Goal: Book appointment/travel/reservation

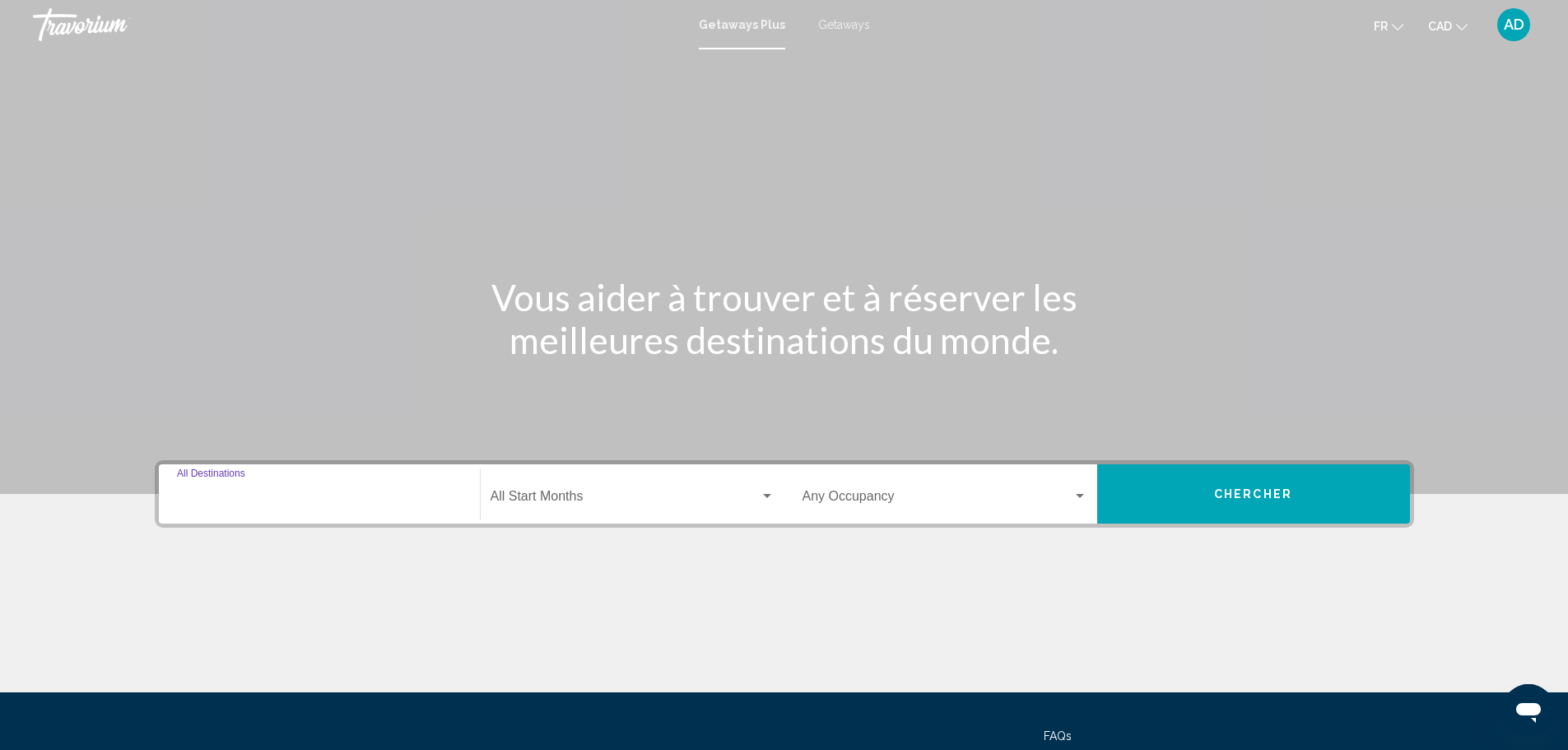
click at [259, 498] on input "Destination All Destinations" at bounding box center [319, 499] width 285 height 15
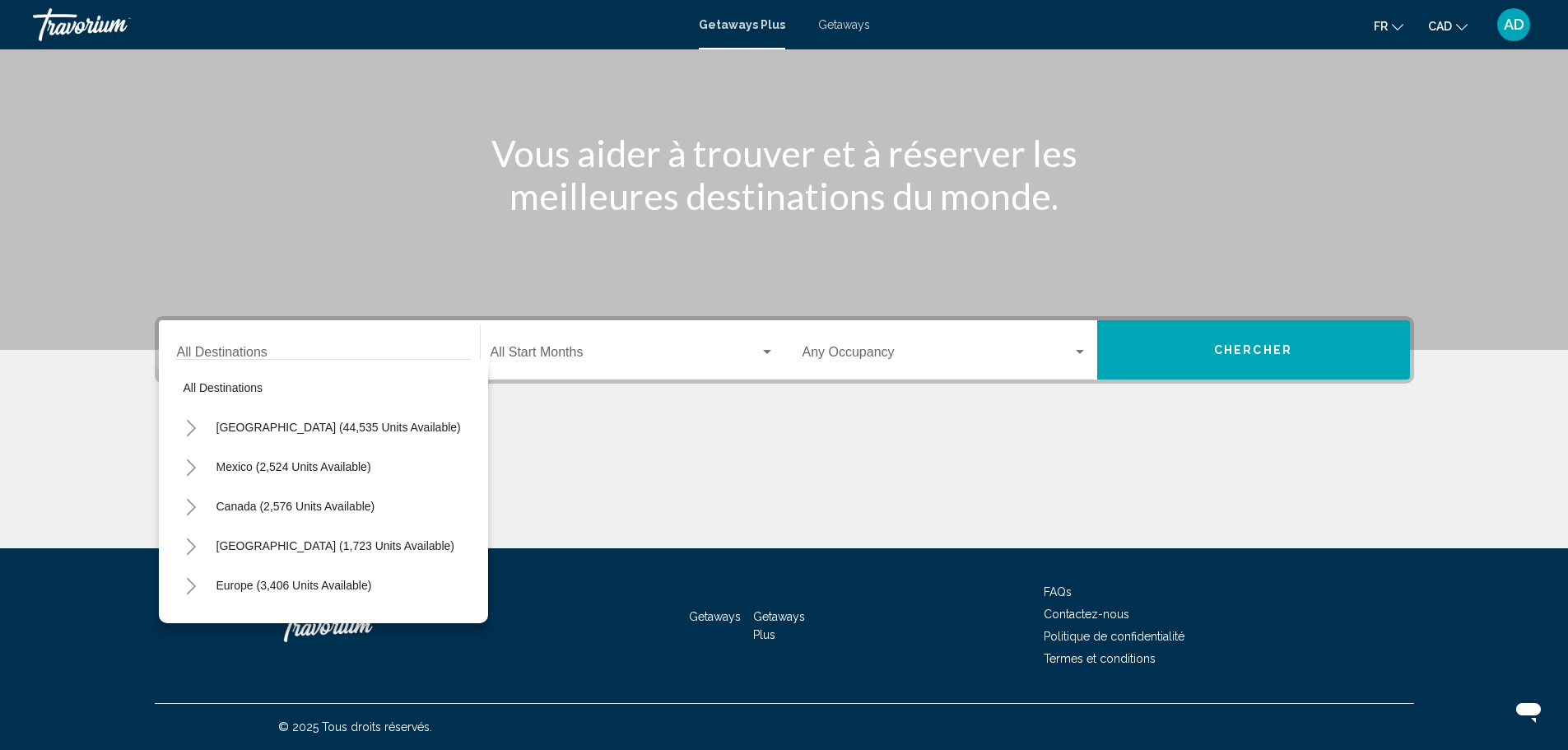
click at [248, 344] on div "Destination All Destinations" at bounding box center [319, 350] width 285 height 52
drag, startPoint x: 287, startPoint y: 506, endPoint x: 292, endPoint y: 441, distance: 65.2
click at [286, 506] on span "Canada (2,576 units available)" at bounding box center [295, 506] width 159 height 13
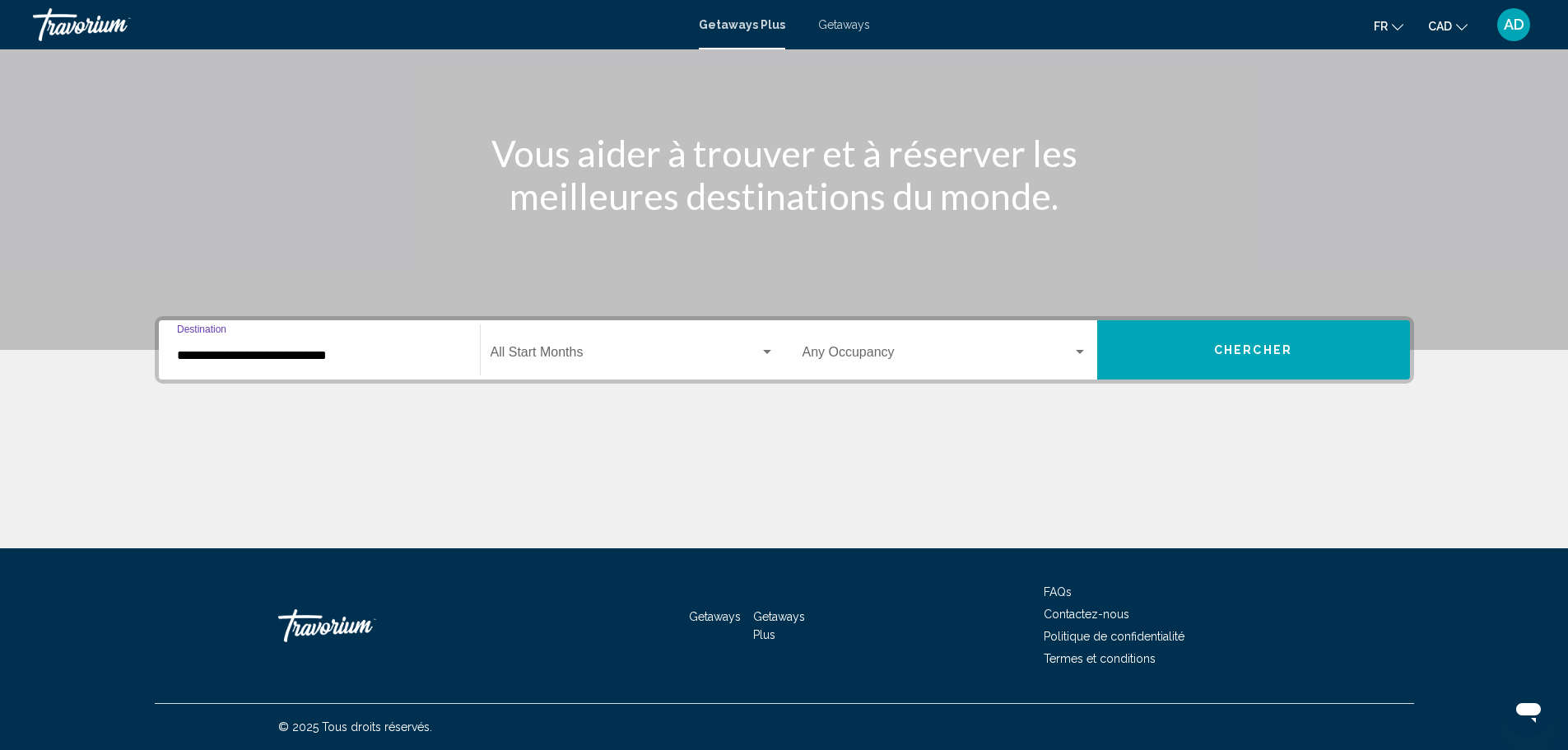
click at [382, 348] on input "**********" at bounding box center [319, 355] width 285 height 15
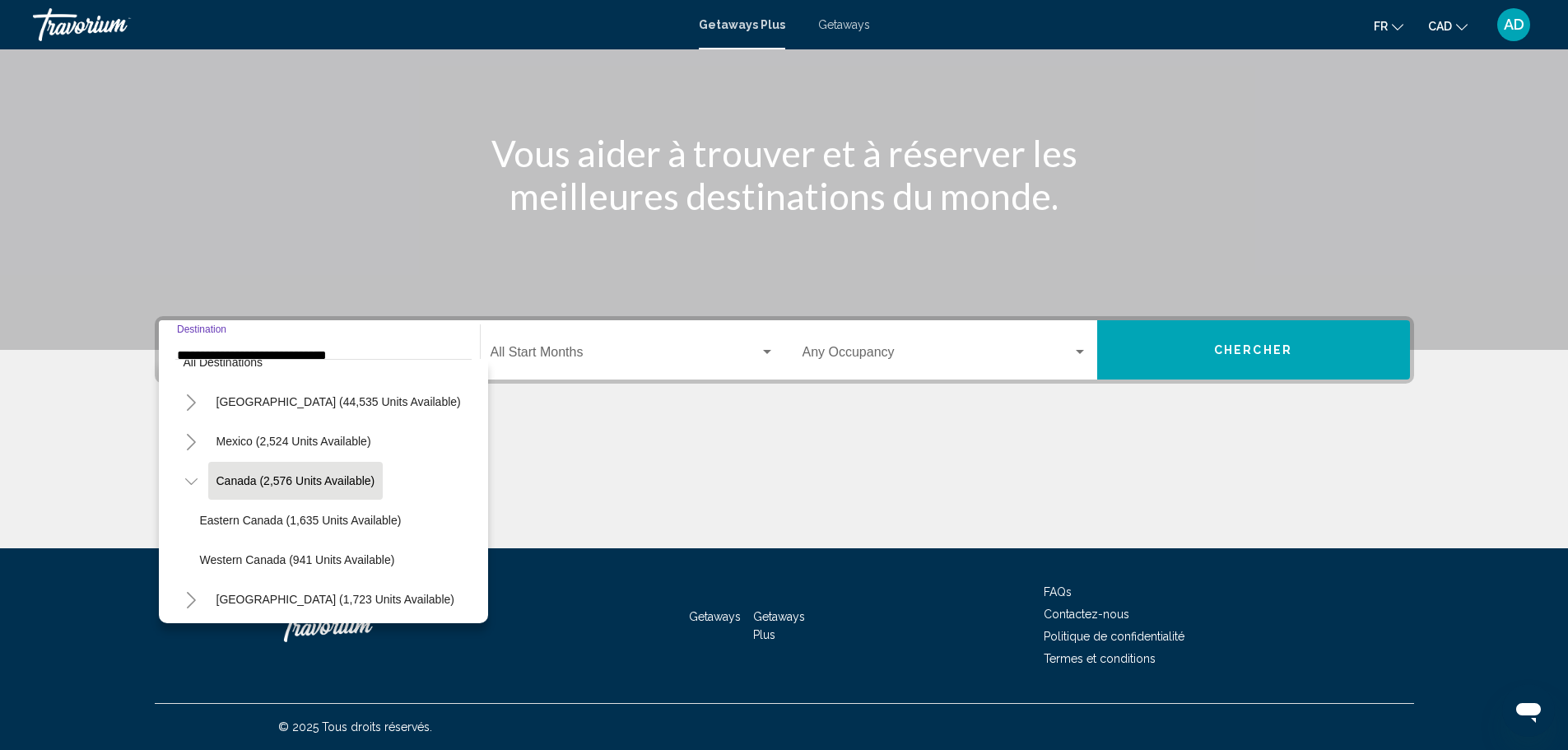
scroll to position [85, 0]
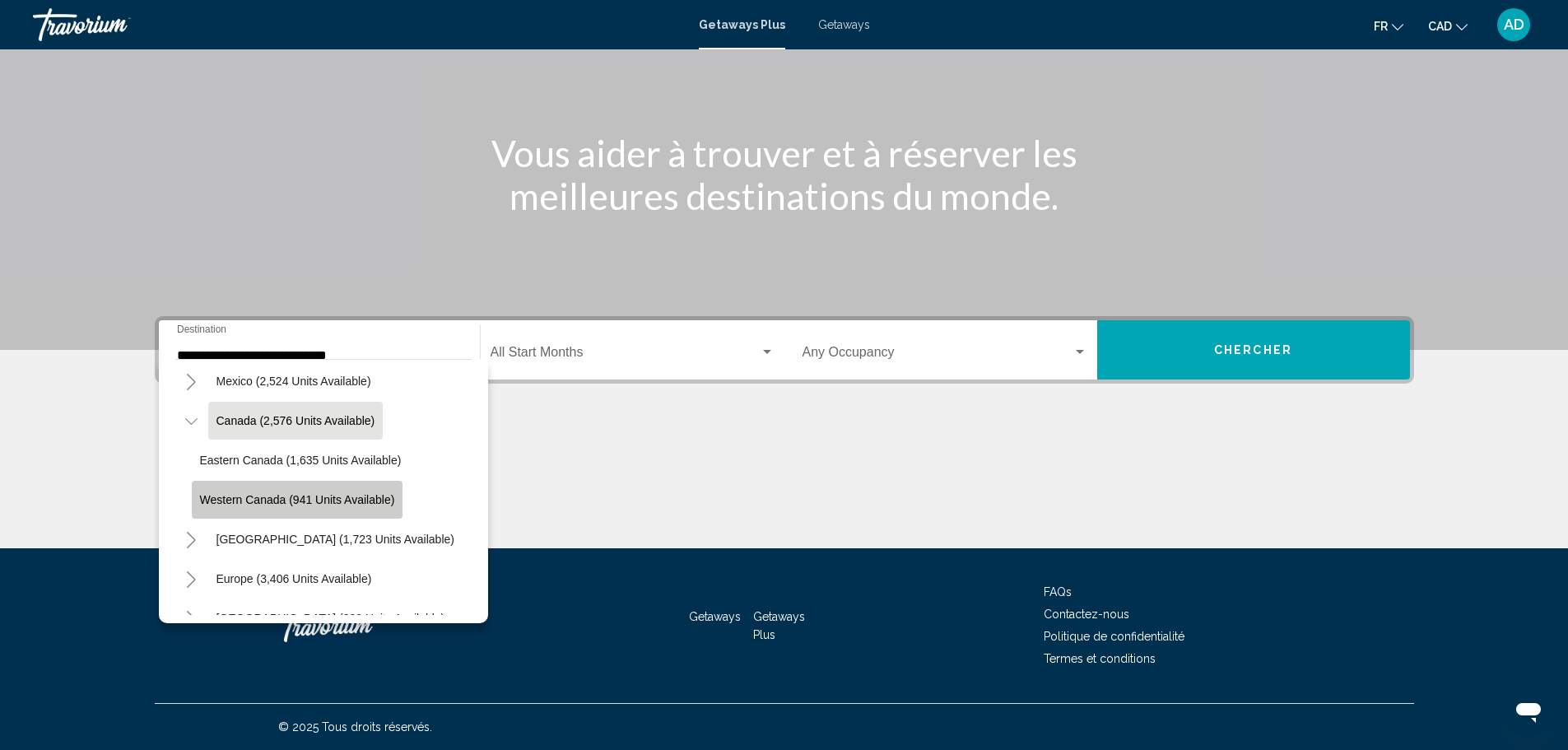
click at [298, 499] on span "Western Canada (941 units available)" at bounding box center [298, 499] width 195 height 13
type input "**********"
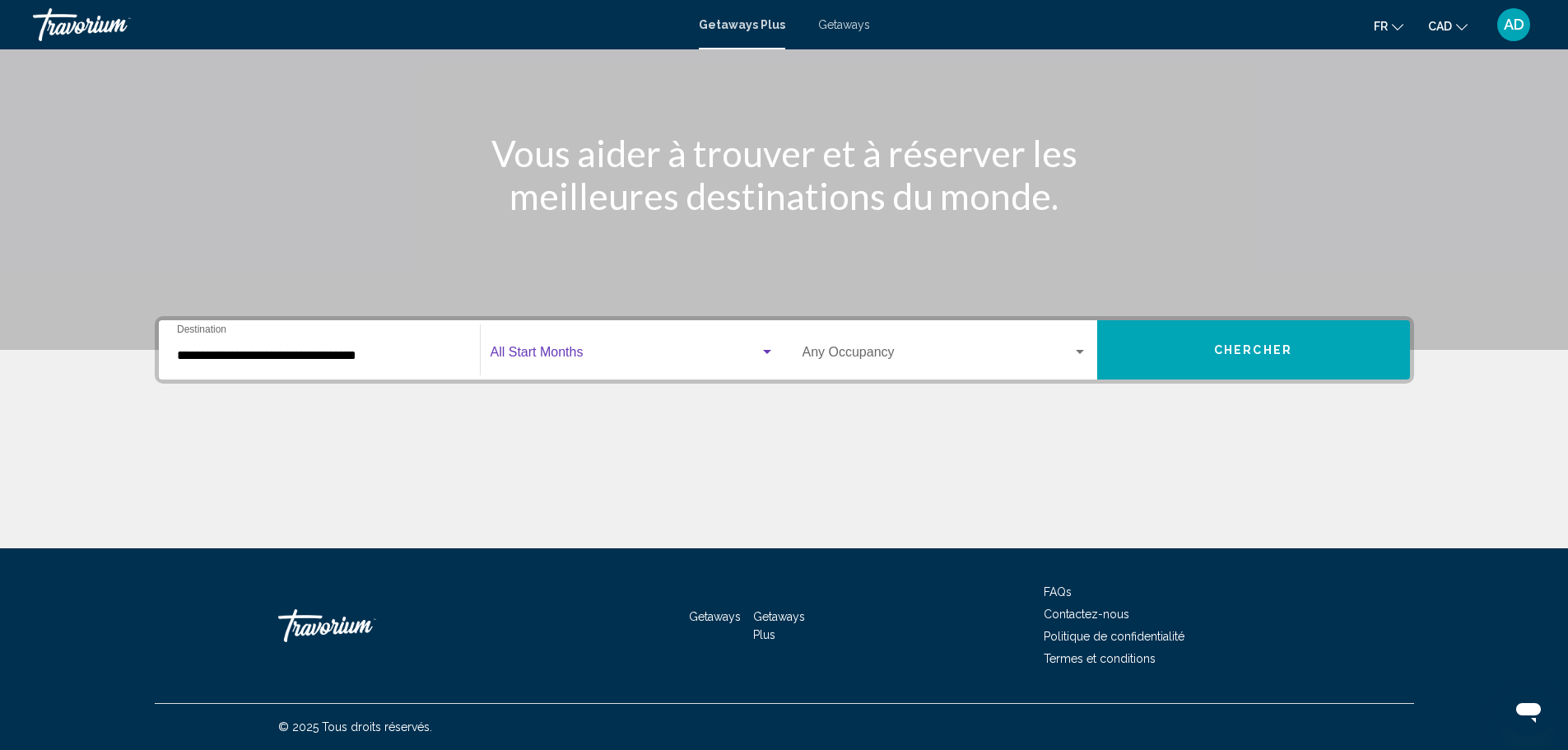
click at [766, 346] on div "Search widget" at bounding box center [766, 352] width 15 height 13
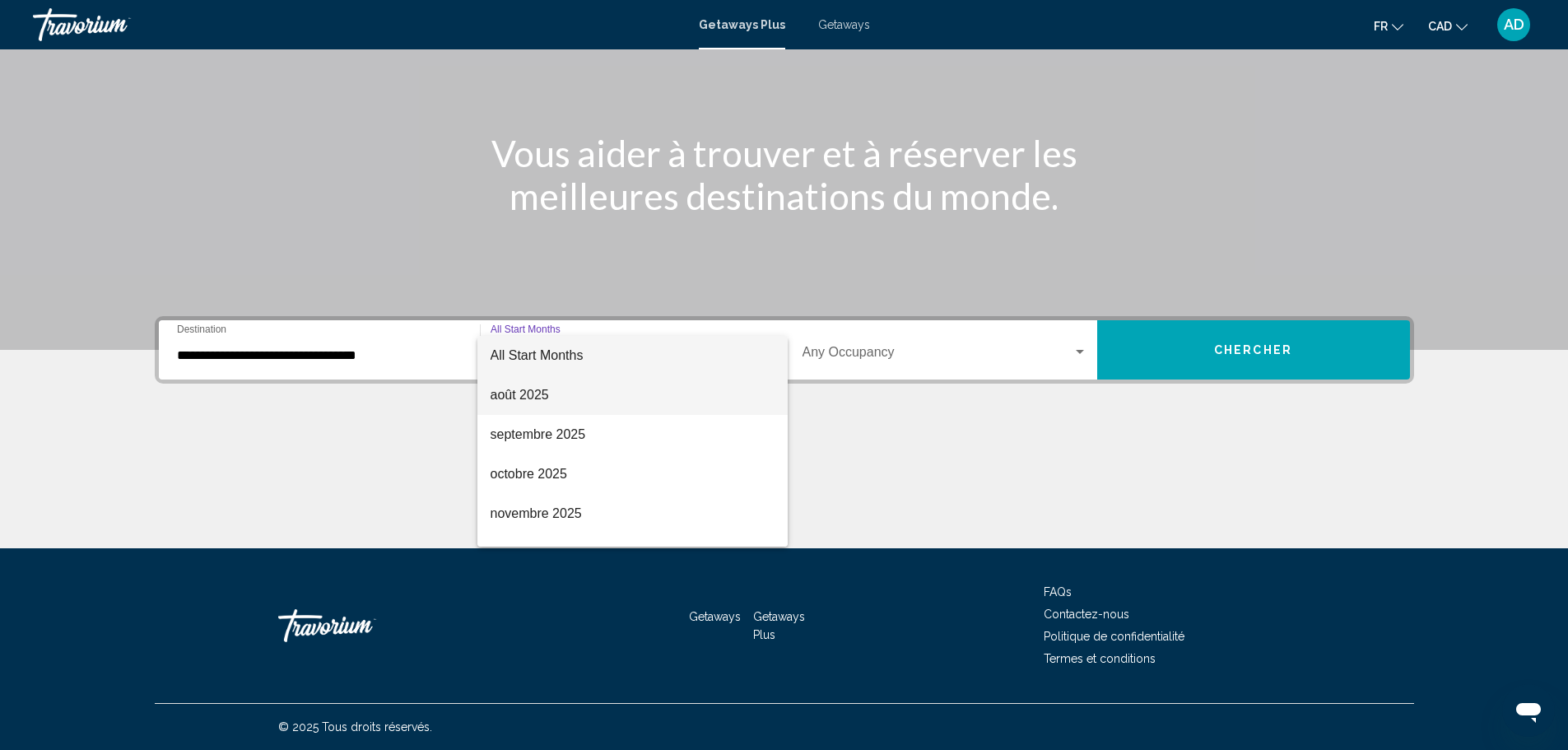
click at [544, 405] on span "août 2025" at bounding box center [632, 395] width 284 height 40
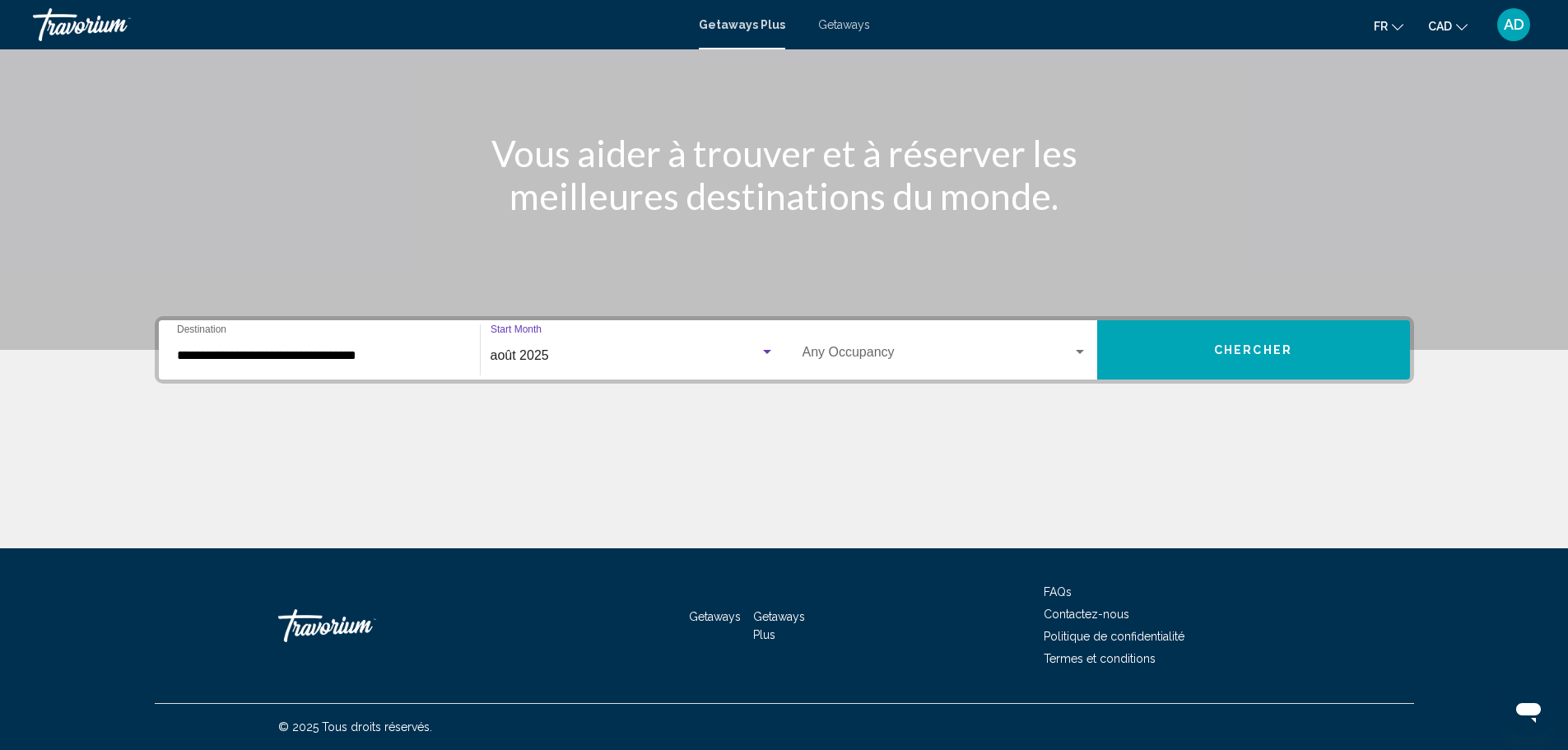
click at [1074, 349] on div "Search widget" at bounding box center [1079, 352] width 15 height 13
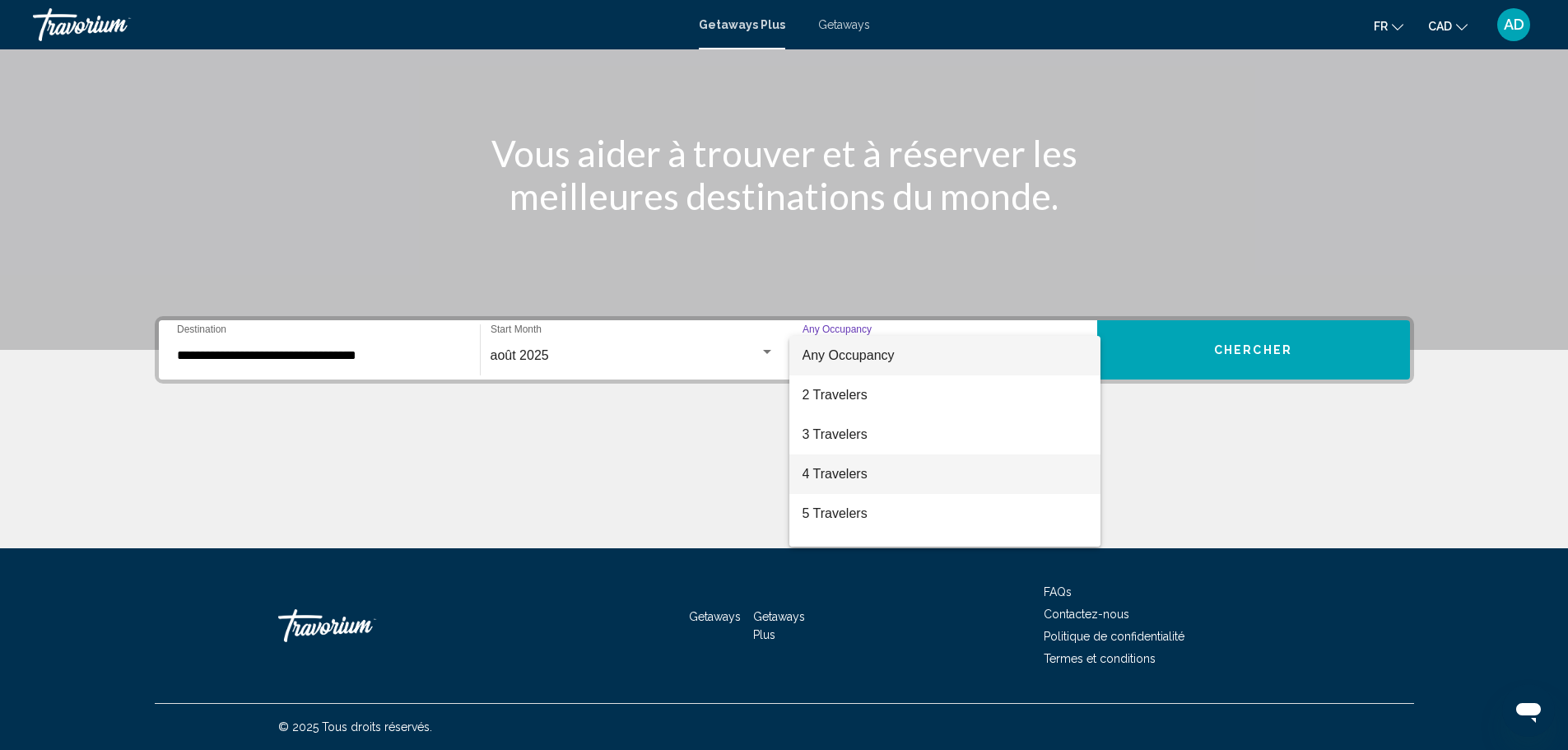
click at [831, 469] on span "4 Travelers" at bounding box center [945, 474] width 285 height 40
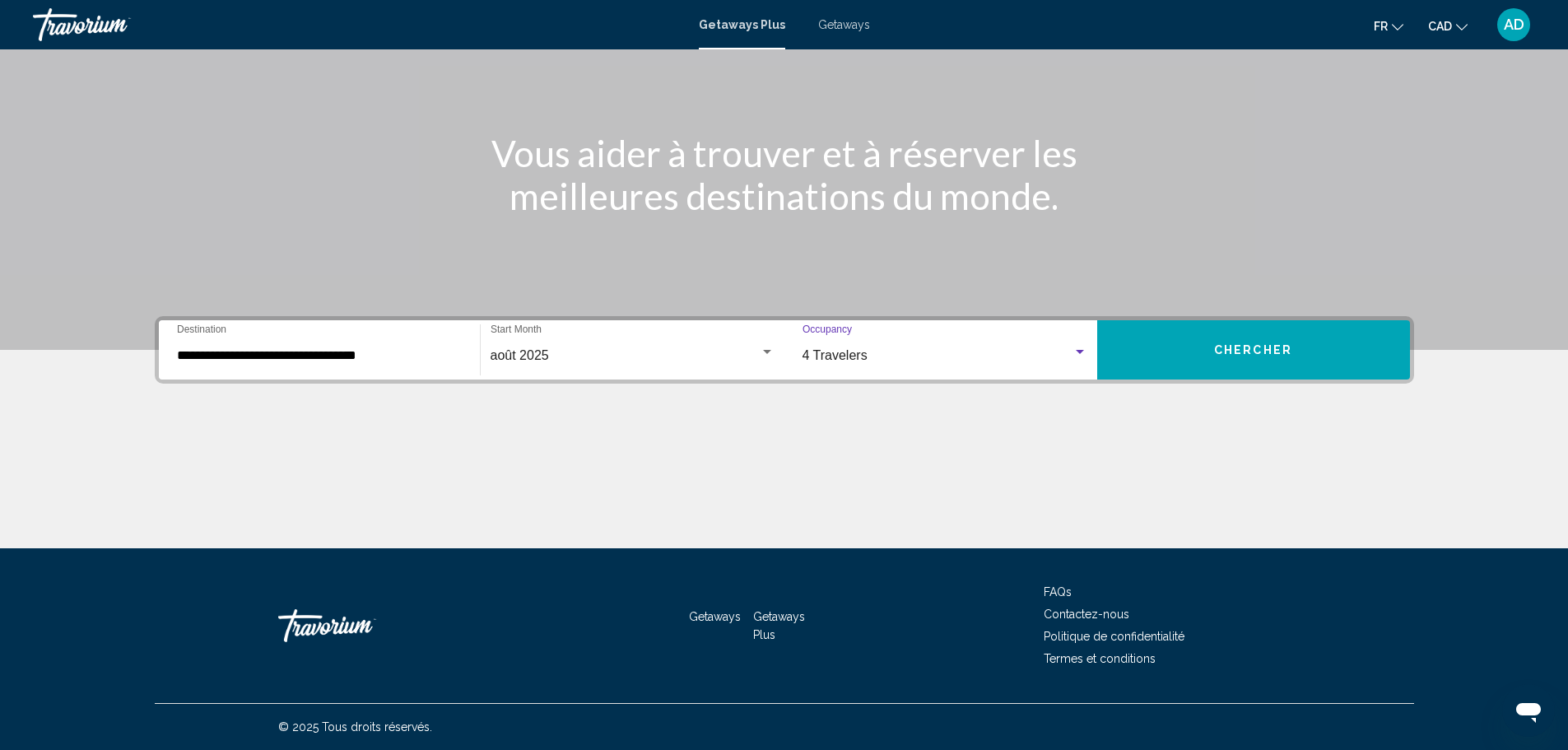
click at [1233, 346] on span "Chercher" at bounding box center [1252, 350] width 78 height 13
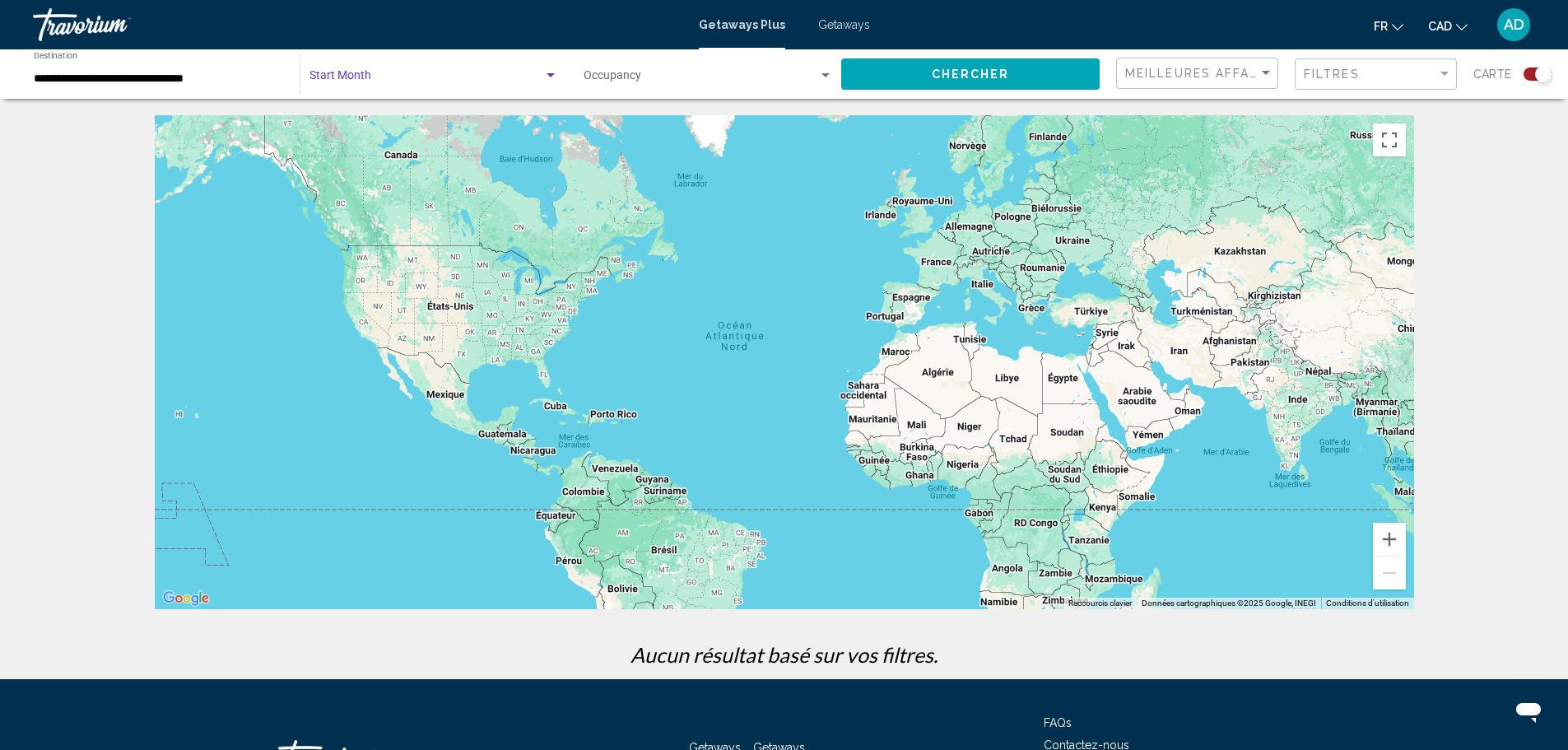
click at [555, 74] on div "Search widget" at bounding box center [550, 76] width 15 height 13
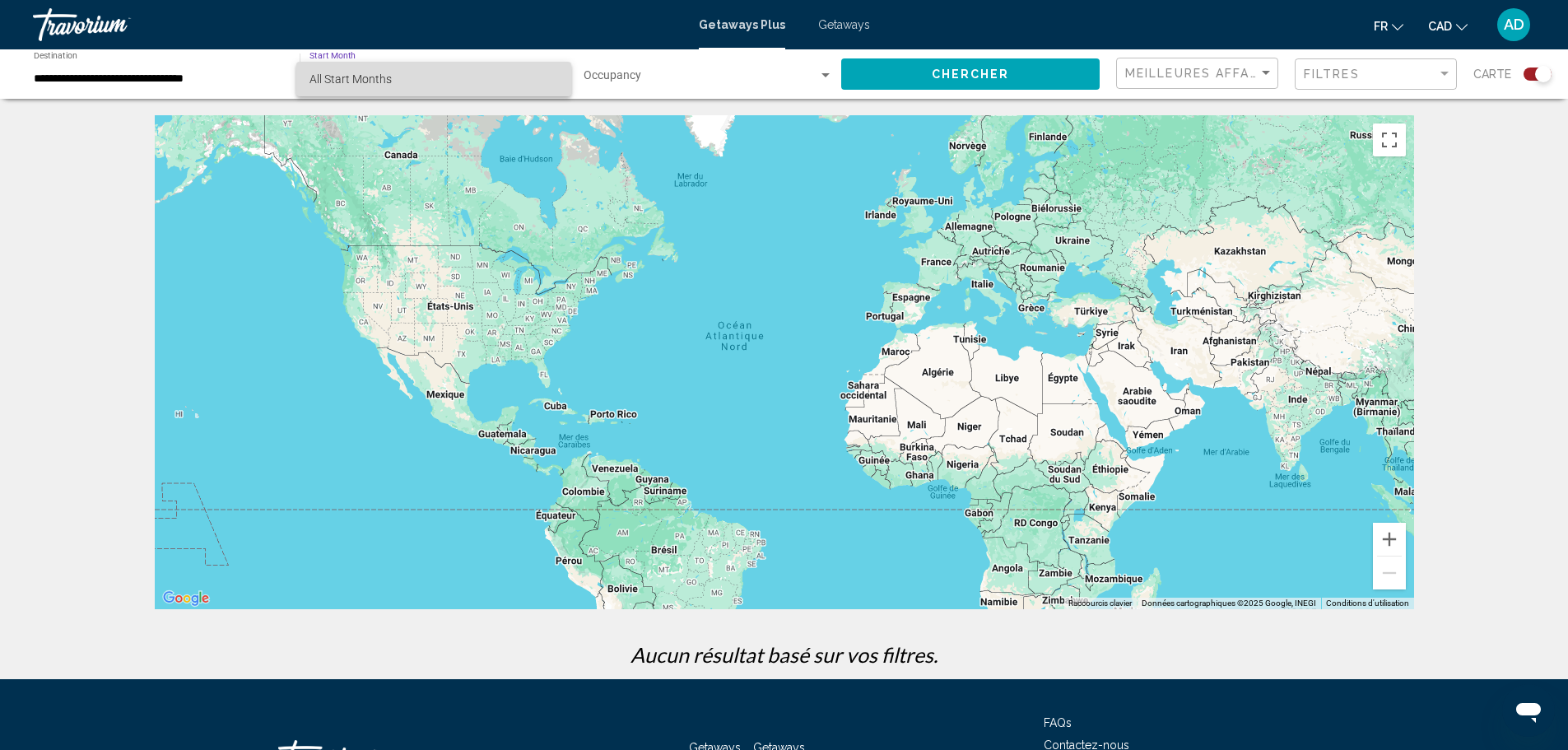
click at [555, 74] on span "All Start Months" at bounding box center [433, 78] width 249 height 34
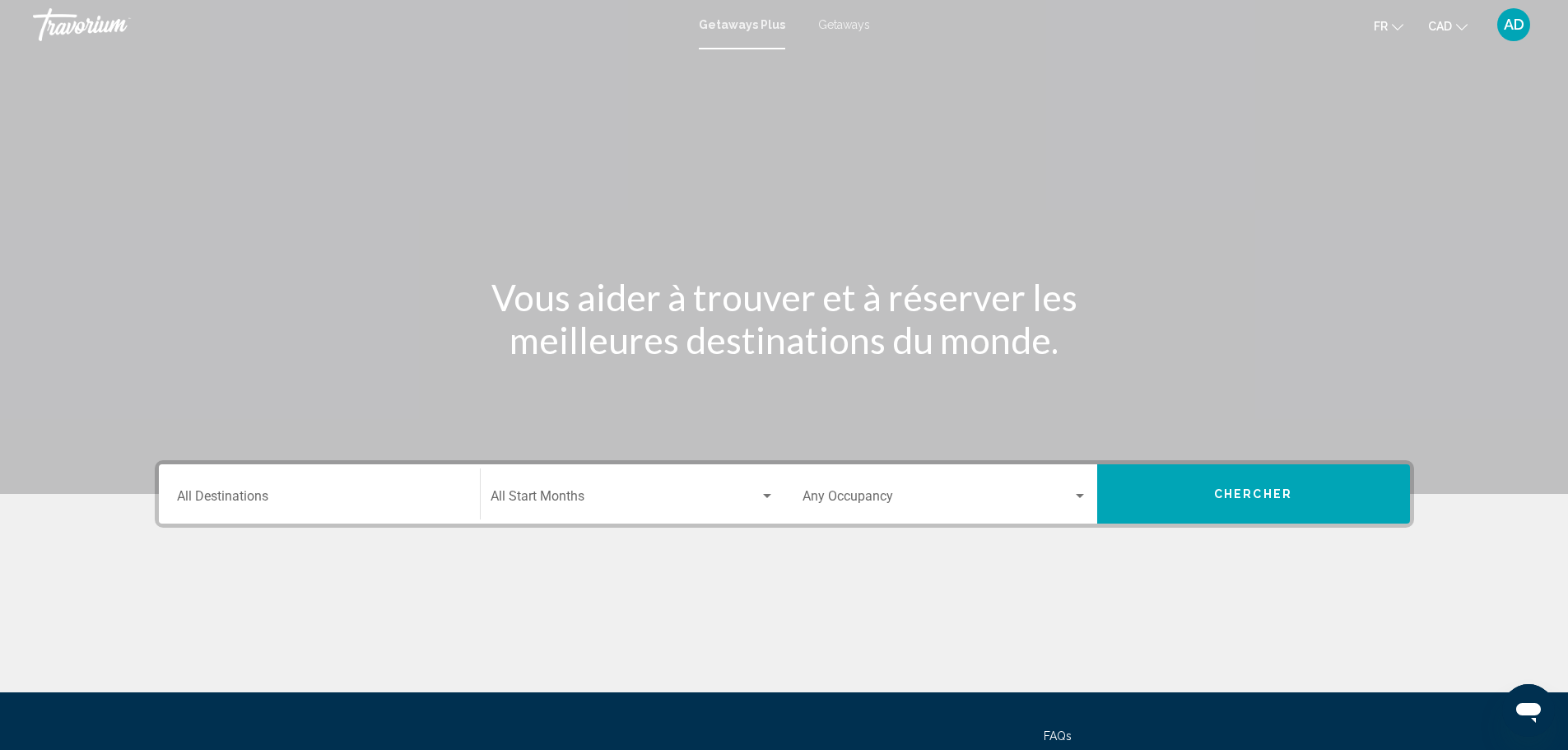
click at [287, 481] on div "Destination All Destinations" at bounding box center [319, 494] width 285 height 52
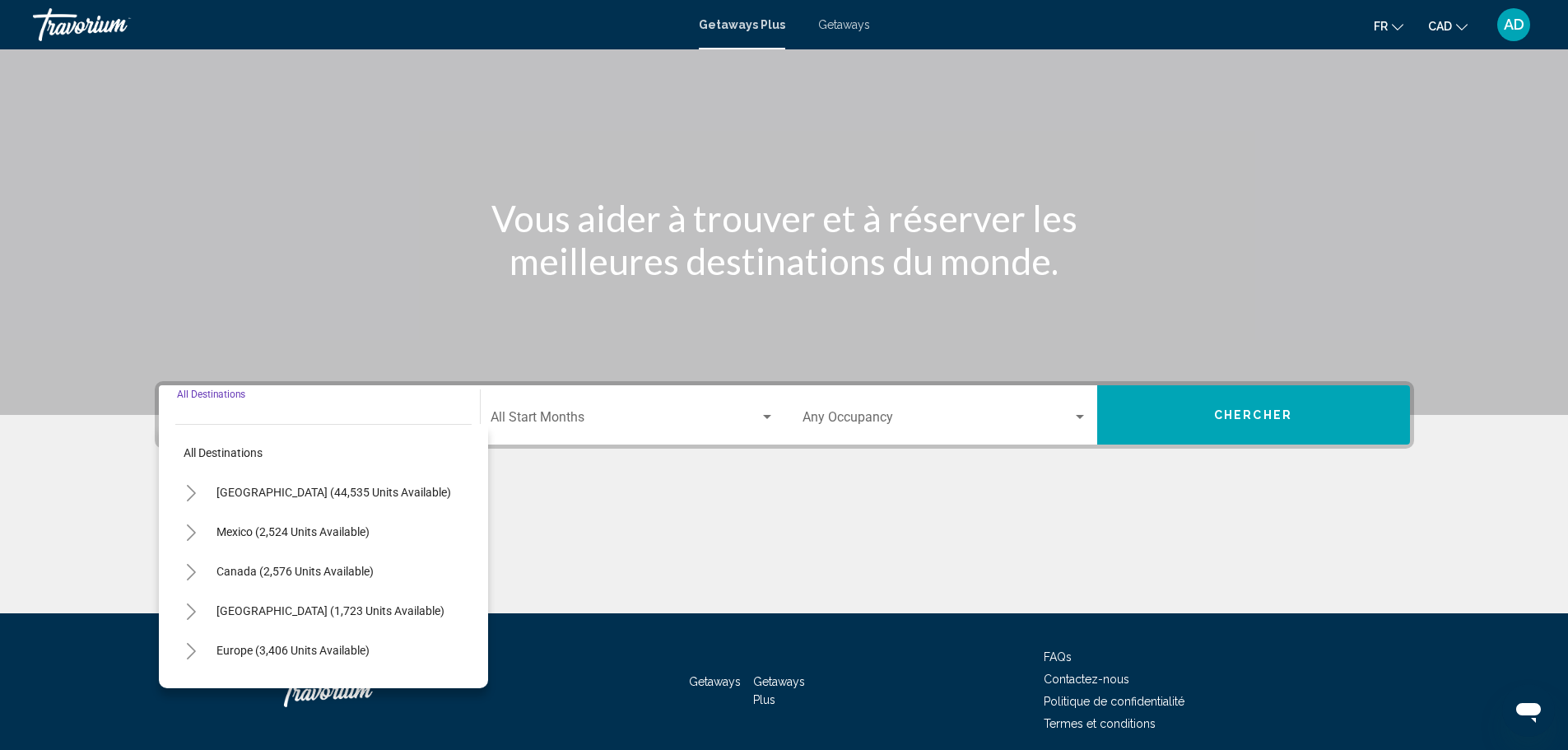
scroll to position [144, 0]
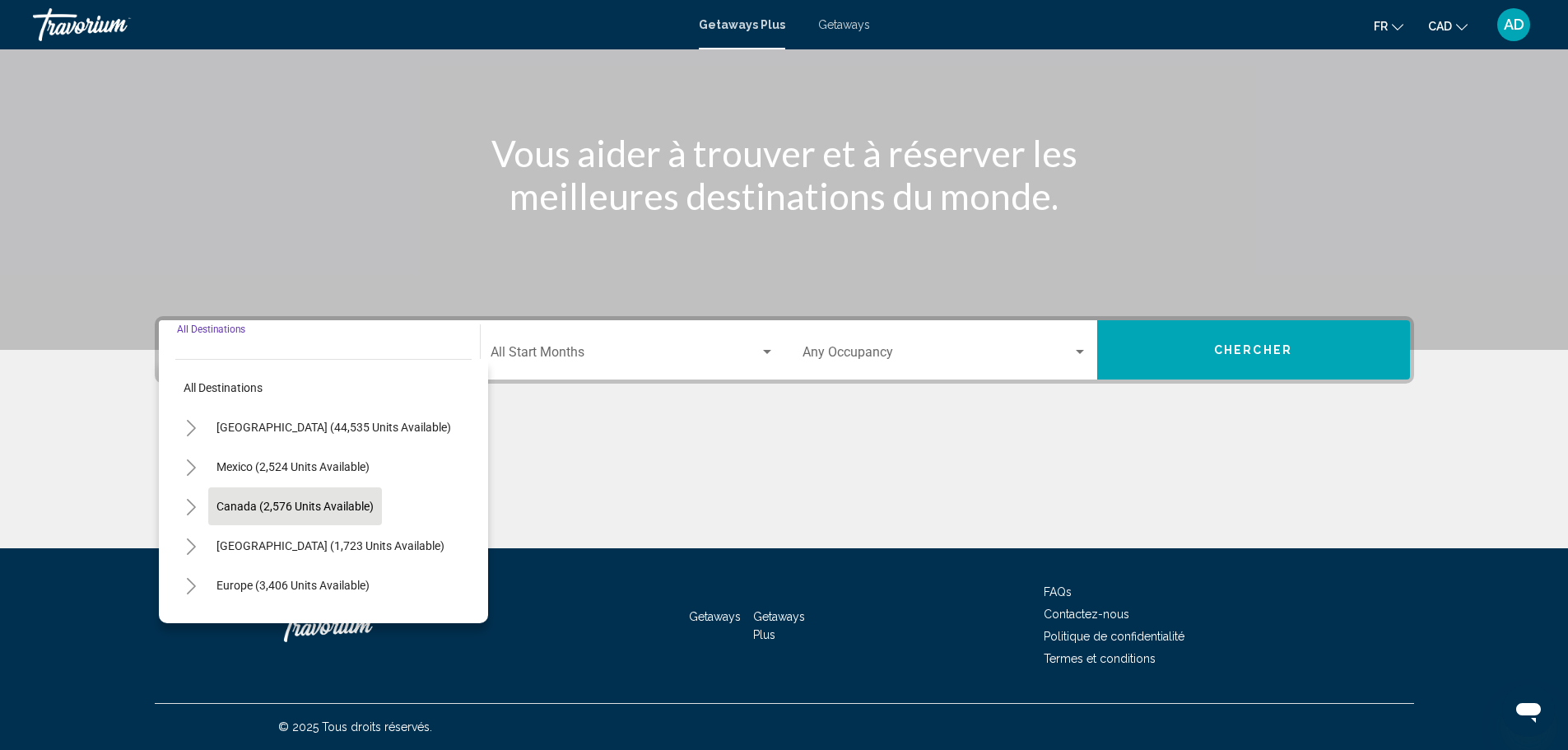
click at [257, 504] on span "Canada (2,576 units available)" at bounding box center [294, 506] width 157 height 13
type input "**********"
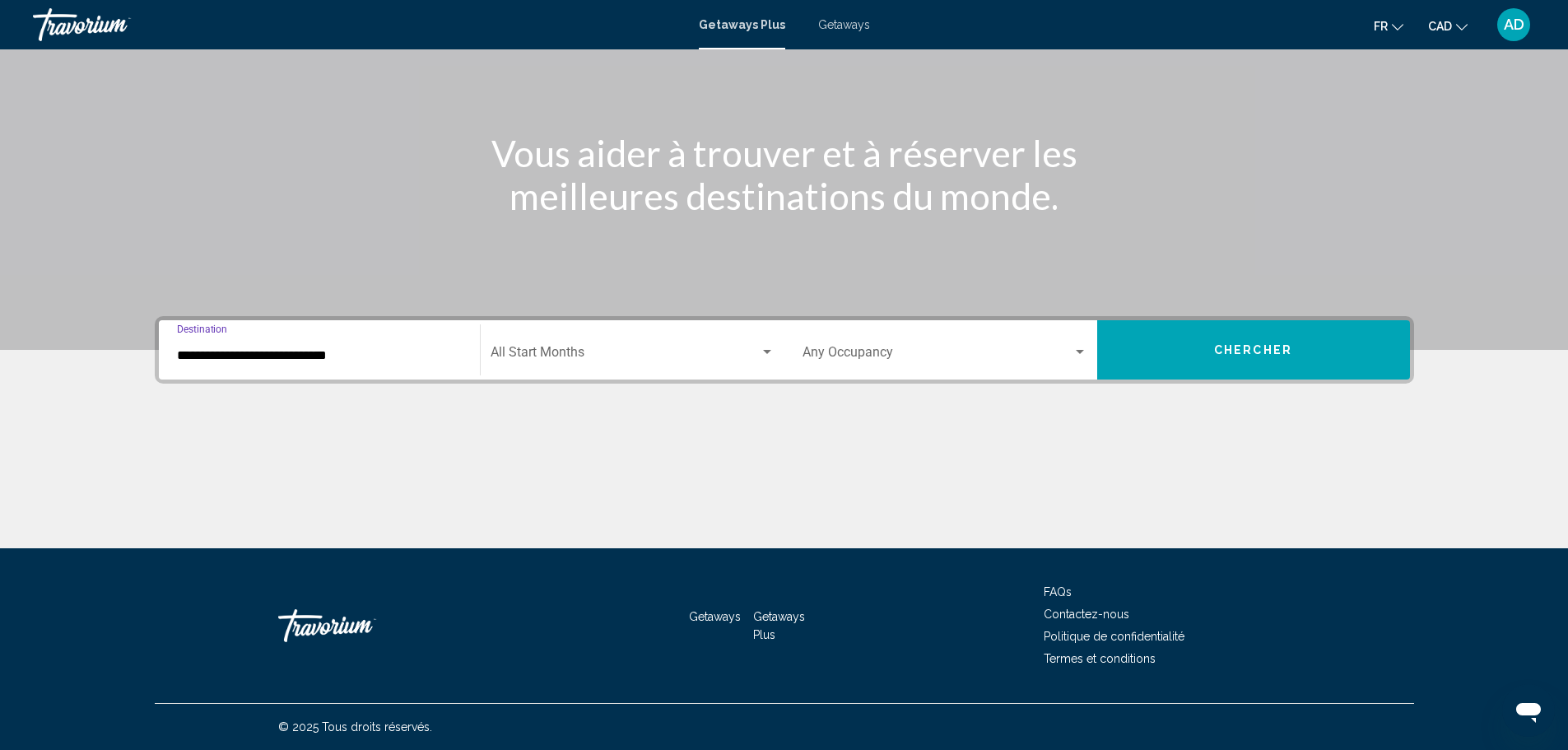
scroll to position [0, 0]
